Goal: Task Accomplishment & Management: Use online tool/utility

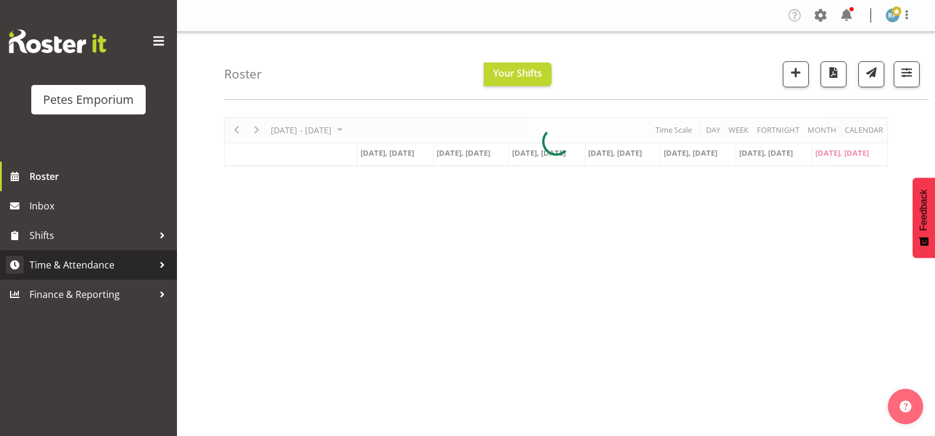
click at [105, 268] on span "Time & Attendance" at bounding box center [91, 265] width 124 height 18
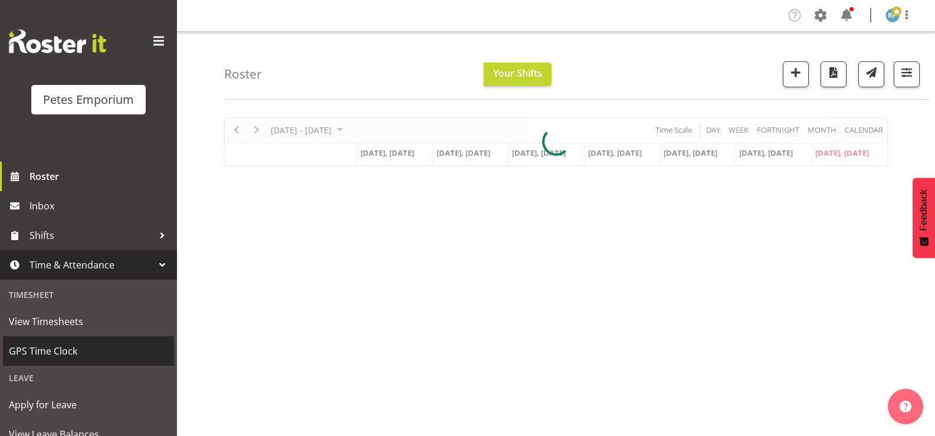
click at [63, 354] on span "GPS Time Clock" at bounding box center [88, 351] width 159 height 18
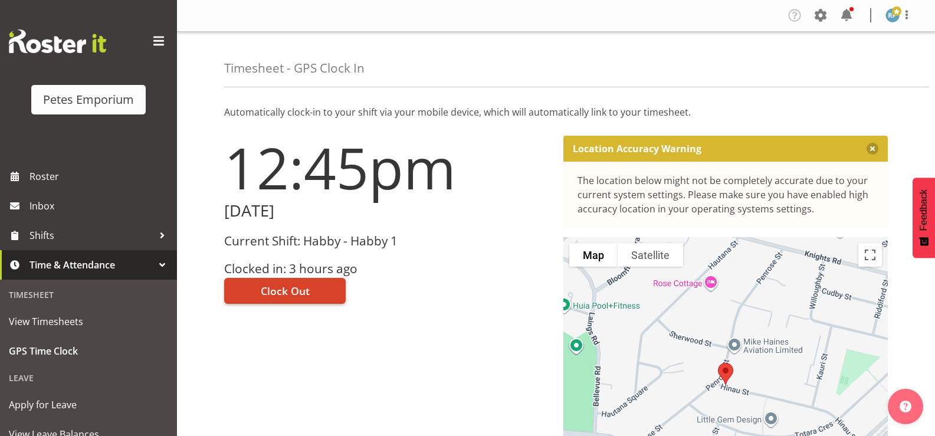
click at [321, 290] on button "Clock Out" at bounding box center [284, 291] width 121 height 26
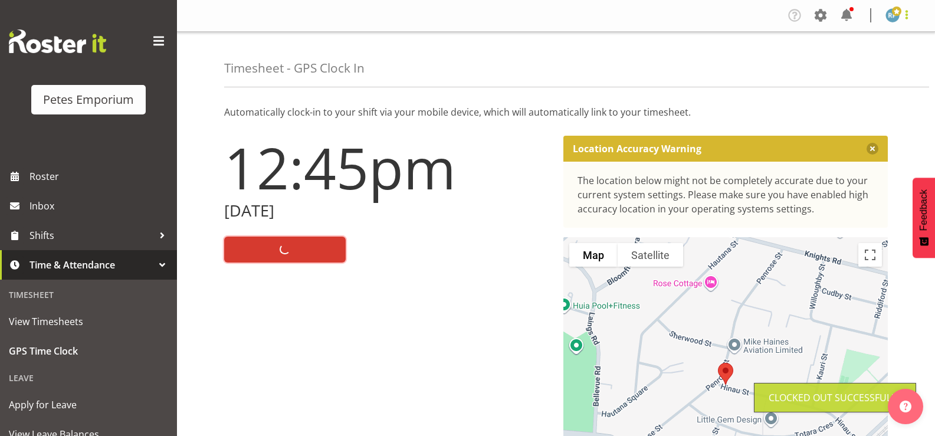
click at [908, 19] on span at bounding box center [906, 15] width 14 height 14
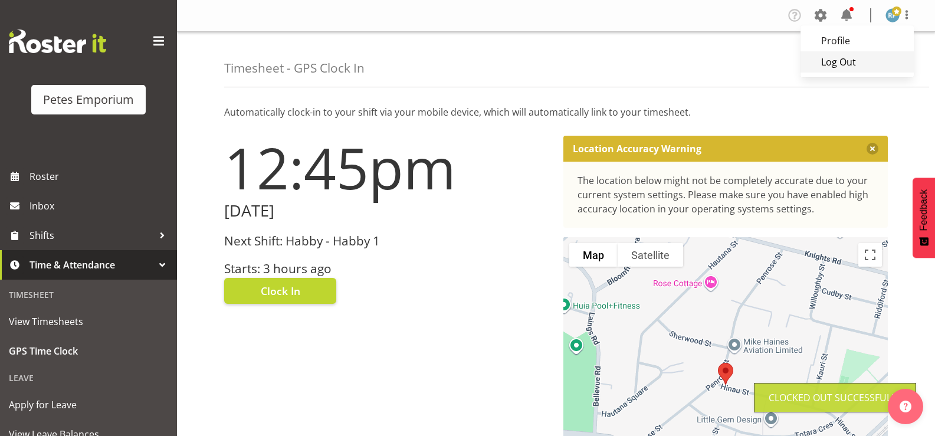
click at [850, 66] on link "Log Out" at bounding box center [856, 61] width 113 height 21
